Goal: Communication & Community: Participate in discussion

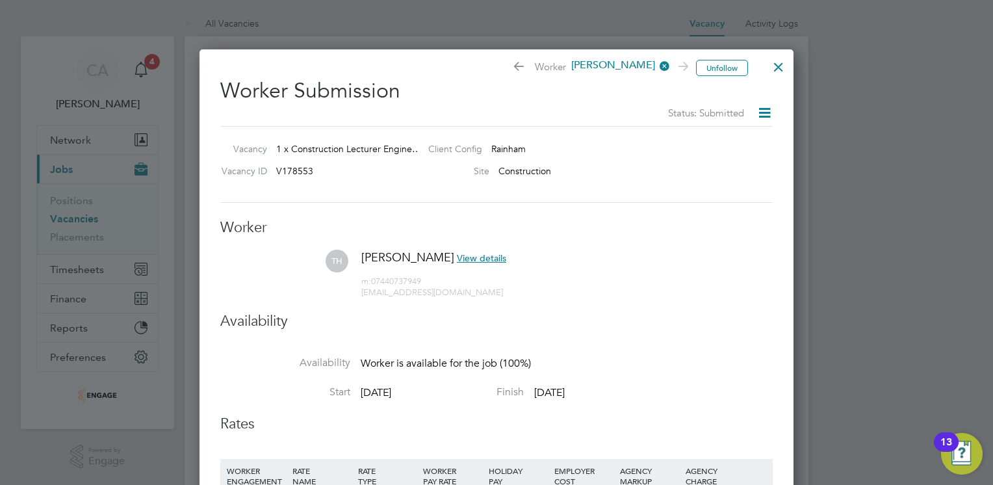
click at [782, 64] on div at bounding box center [778, 63] width 23 height 23
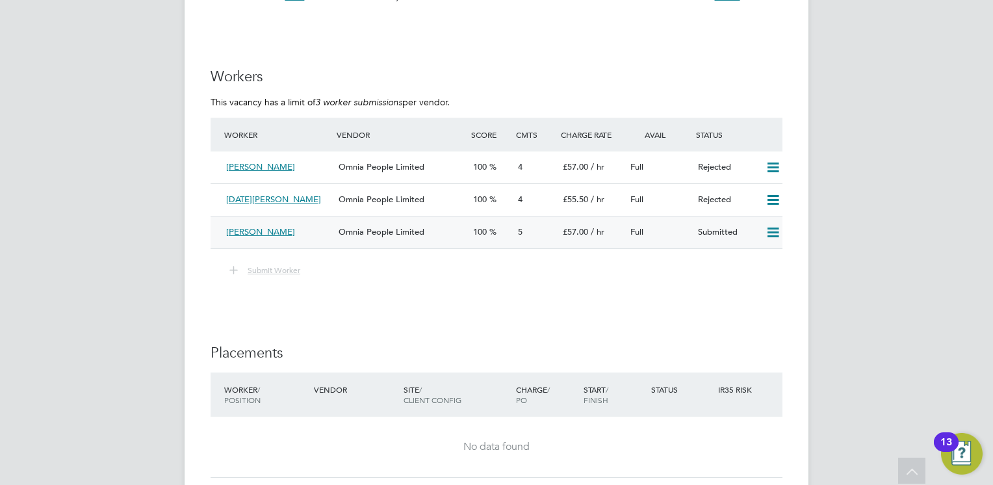
click at [275, 232] on span "[PERSON_NAME]" at bounding box center [260, 231] width 69 height 11
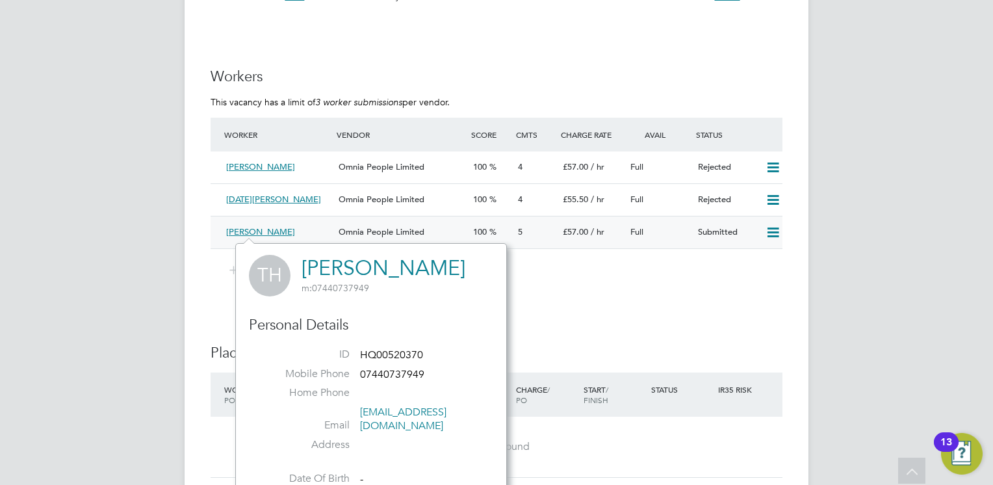
click at [379, 235] on span "Omnia People Limited" at bounding box center [381, 231] width 86 height 11
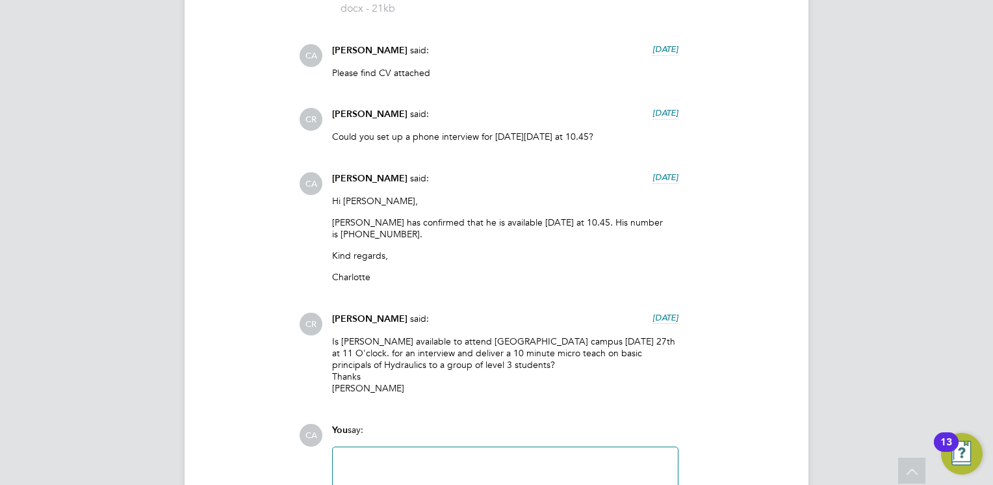
click at [369, 458] on div at bounding box center [504, 483] width 329 height 56
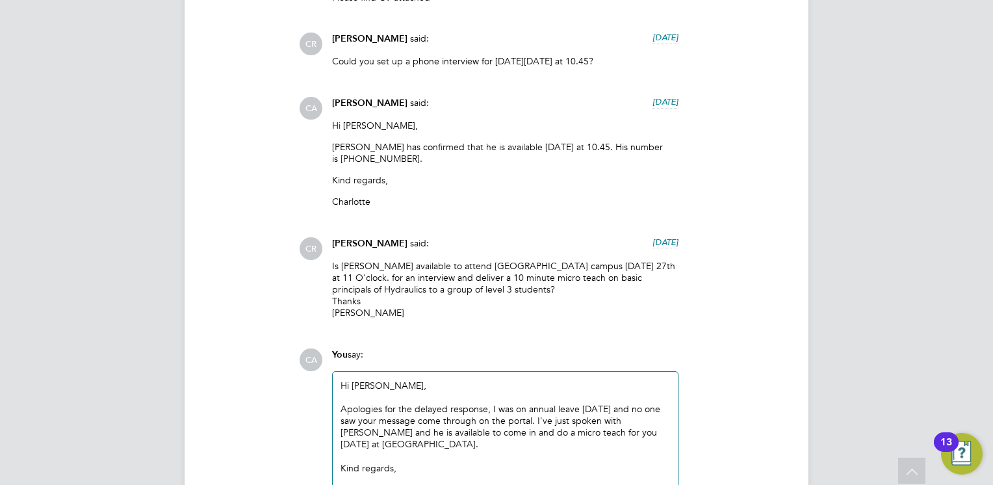
scroll to position [1516, 0]
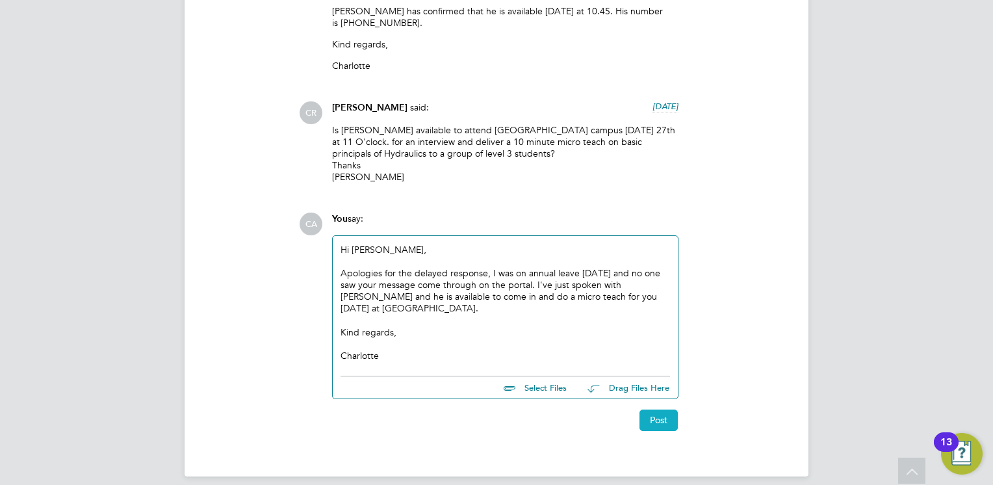
click at [661, 410] on button "Post" at bounding box center [658, 419] width 38 height 21
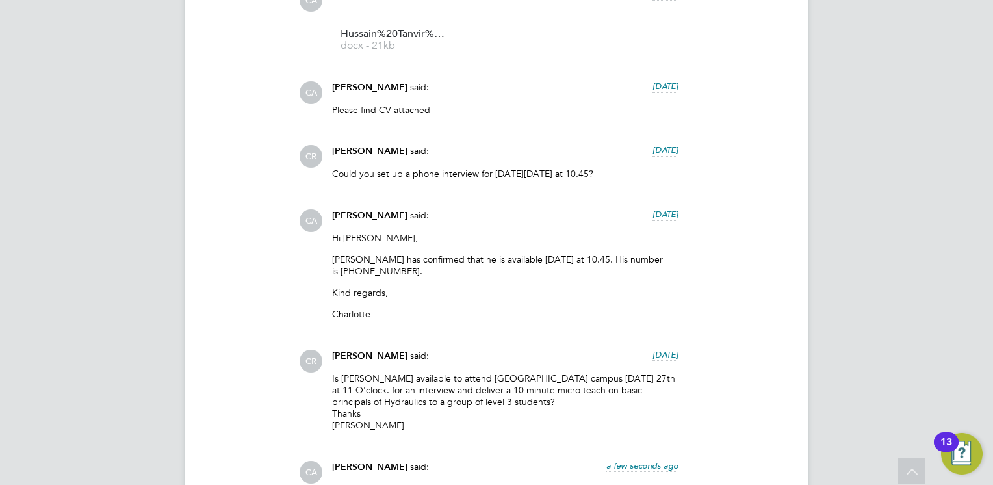
scroll to position [1268, 0]
click at [706, 260] on div "CA [PERSON_NAME] said: [DATE] Hi [PERSON_NAME], [PERSON_NAME] has confirmed tha…" at bounding box center [540, 269] width 483 height 121
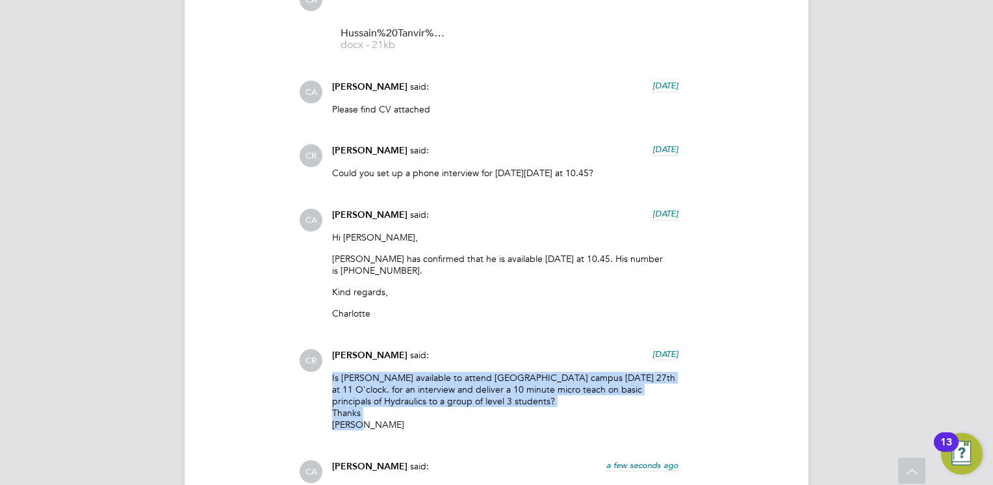
drag, startPoint x: 380, startPoint y: 422, endPoint x: 320, endPoint y: 375, distance: 76.4
click at [320, 375] on div "CR [PERSON_NAME] said: [DATE] Is [PERSON_NAME] available to attend [GEOGRAPHIC_…" at bounding box center [540, 395] width 483 height 92
drag, startPoint x: 320, startPoint y: 375, endPoint x: 376, endPoint y: 383, distance: 57.1
copy p "Is [PERSON_NAME] available to attend [GEOGRAPHIC_DATA] campus [DATE] 27th at 11…"
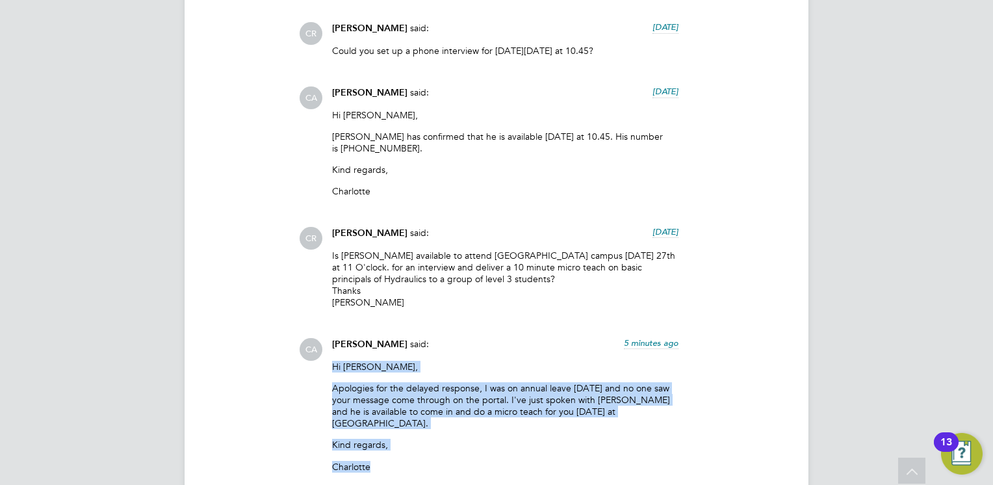
drag, startPoint x: 372, startPoint y: 455, endPoint x: 327, endPoint y: 366, distance: 99.7
click at [327, 366] on div "[PERSON_NAME] said: 5 minutes ago Hi [PERSON_NAME], Apologies for the delayed r…" at bounding box center [504, 408] width 359 height 140
drag, startPoint x: 327, startPoint y: 366, endPoint x: 342, endPoint y: 410, distance: 46.6
click at [342, 410] on p "Apologies for the delayed response, I was on annual leave [DATE] and no one saw…" at bounding box center [505, 405] width 346 height 47
click at [362, 465] on div "Hi [PERSON_NAME], Apologies for the delayed response, I was on annual leave [DA…" at bounding box center [505, 419] width 346 height 117
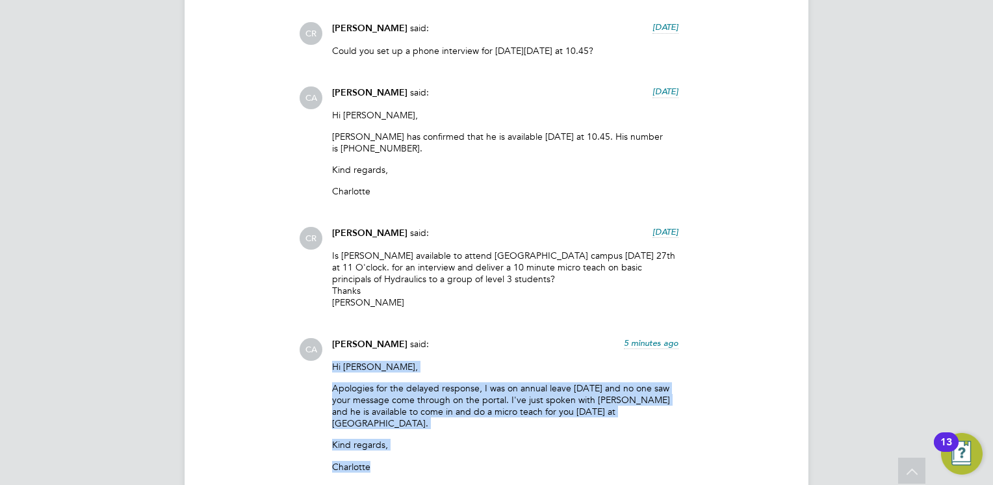
drag, startPoint x: 370, startPoint y: 459, endPoint x: 331, endPoint y: 368, distance: 98.4
click at [332, 368] on div "Hi [PERSON_NAME], Apologies for the delayed response, I was on annual leave [DA…" at bounding box center [505, 419] width 346 height 117
copy div "Hi [PERSON_NAME], Apologies for the delayed response, I was on annual leave [DA…"
